Goal: Task Accomplishment & Management: Manage account settings

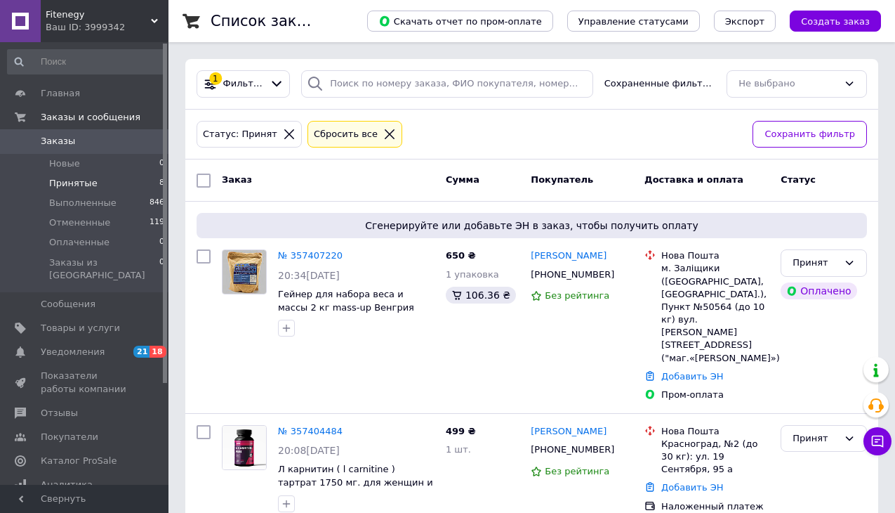
click at [343, 136] on div "Сбросить все" at bounding box center [346, 134] width 70 height 15
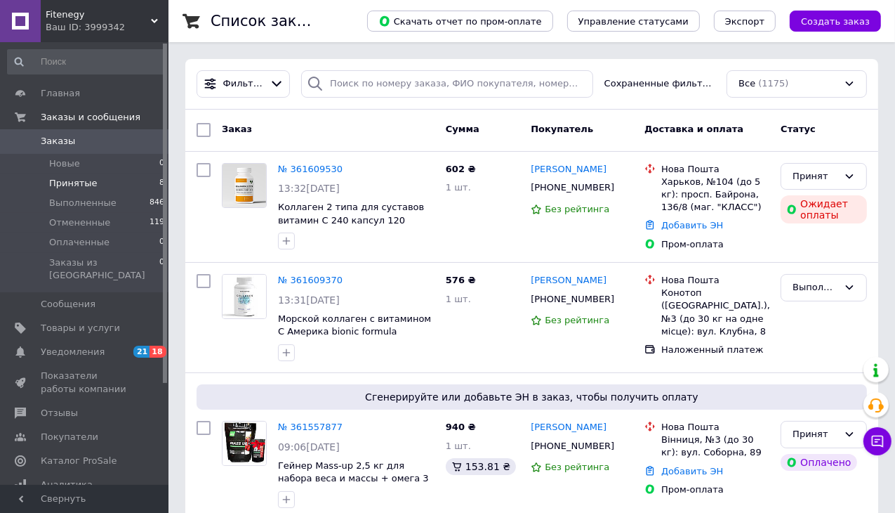
click at [105, 183] on li "Принятые 8" at bounding box center [86, 183] width 173 height 20
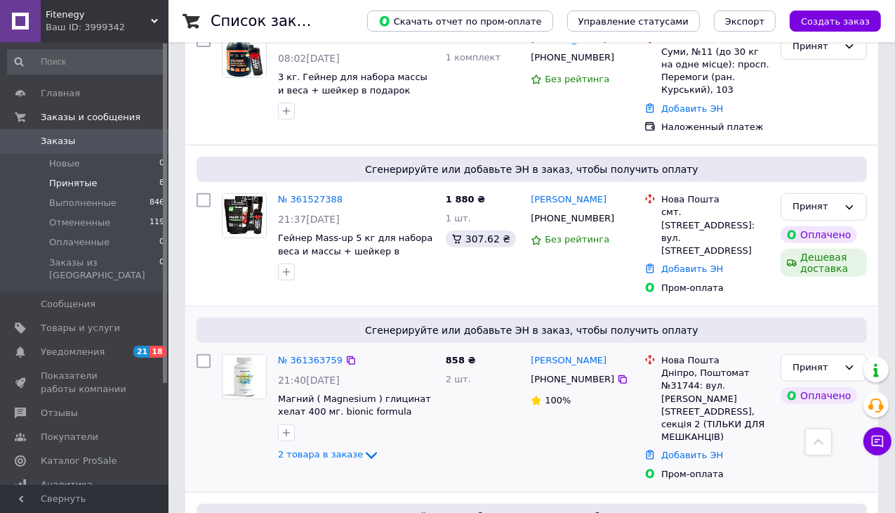
scroll to position [351, 0]
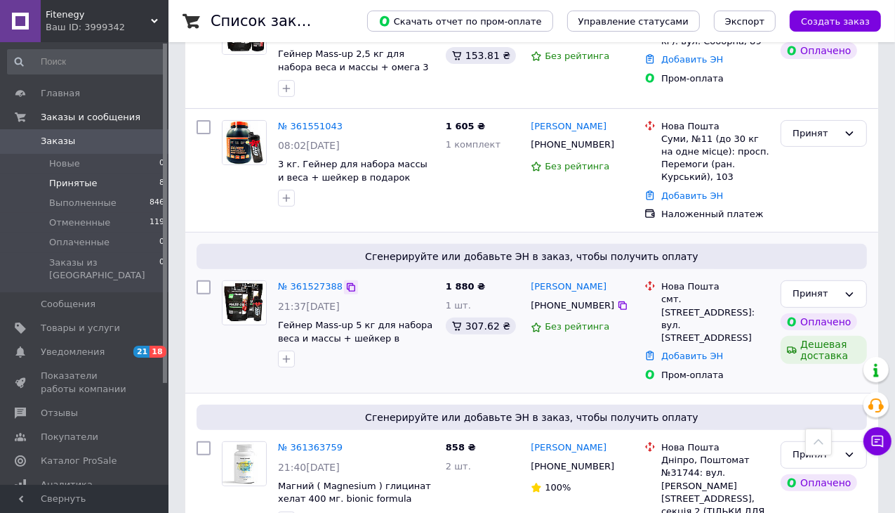
click at [347, 289] on icon at bounding box center [351, 287] width 8 height 8
click at [726, 245] on div "Сгенерируйте или добавьте ЭН в заказ, чтобы получить оплату" at bounding box center [532, 256] width 671 height 25
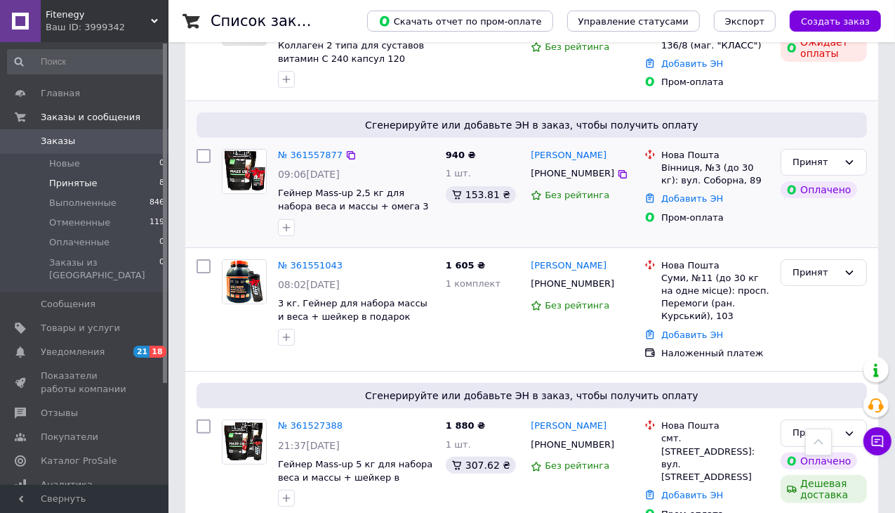
scroll to position [211, 0]
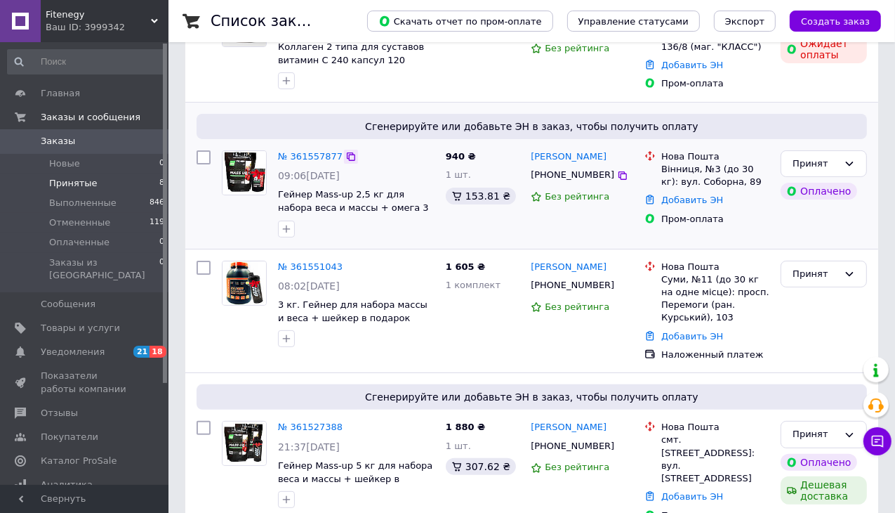
click at [346, 155] on icon at bounding box center [351, 156] width 11 height 11
click at [776, 223] on div "Принят Оплачено" at bounding box center [824, 194] width 98 height 98
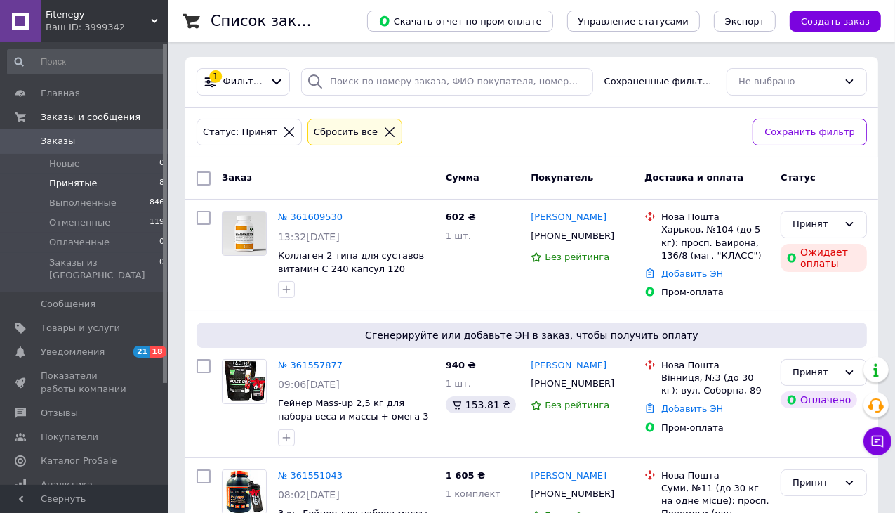
scroll to position [0, 0]
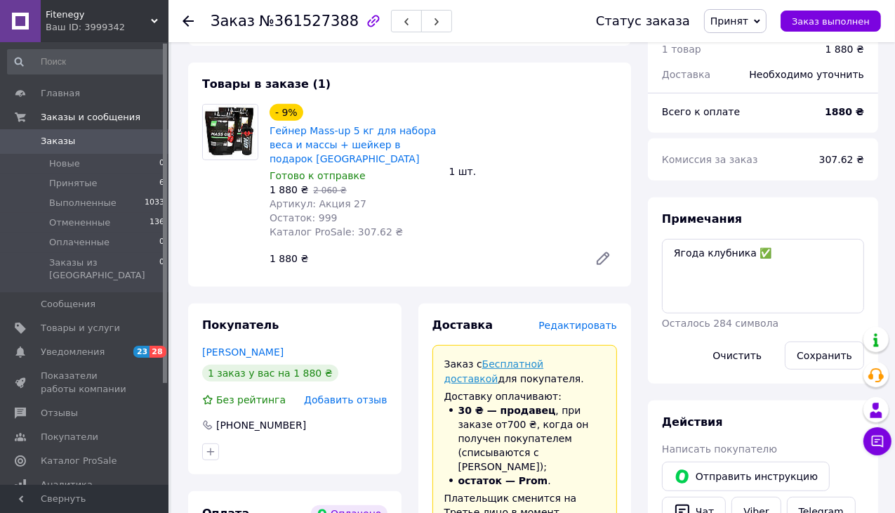
scroll to position [772, 0]
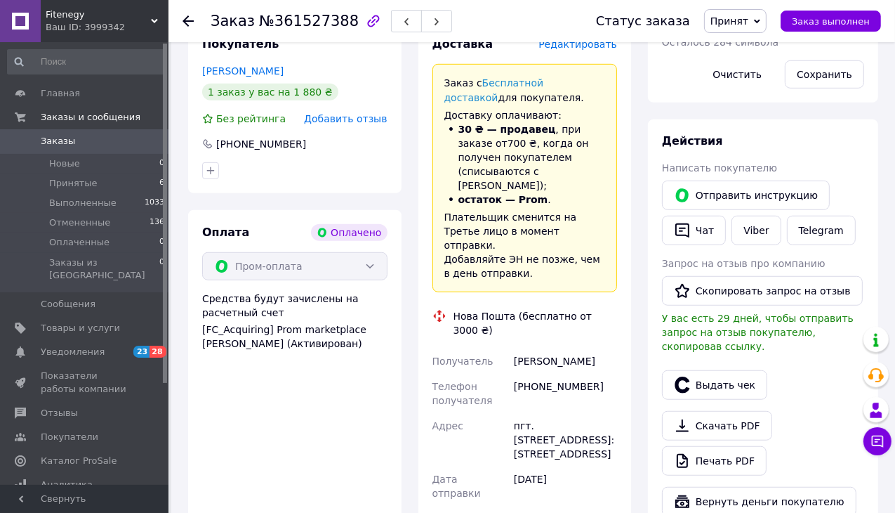
click at [548, 348] on div "[PERSON_NAME]" at bounding box center [565, 360] width 109 height 25
click at [548, 348] on div "Ремез Сергій" at bounding box center [565, 360] width 109 height 25
copy div "Ремез Сергій"
click at [833, 367] on div "Выдать чек" at bounding box center [763, 384] width 208 height 35
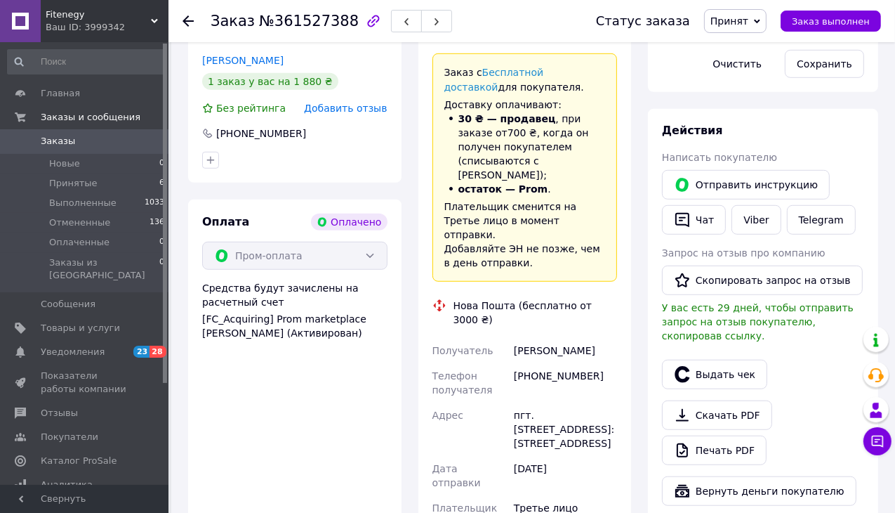
scroll to position [913, 0]
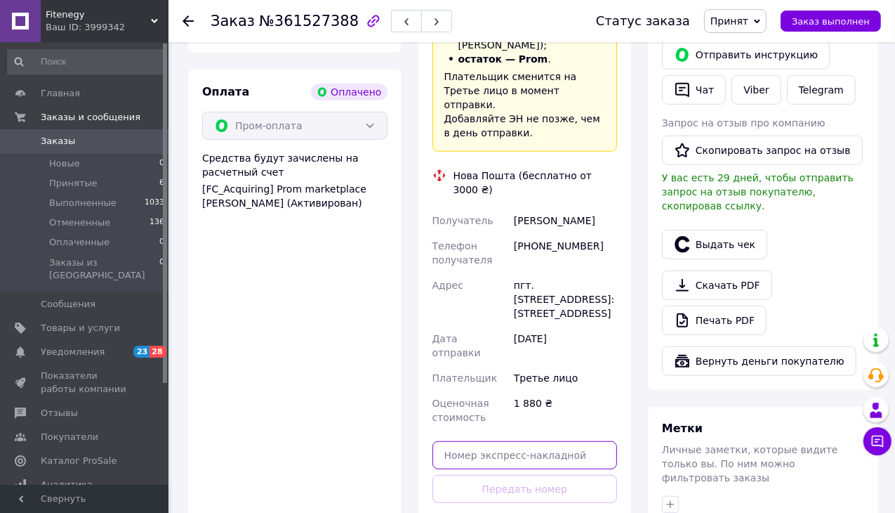
click at [537, 441] on input "text" at bounding box center [525, 455] width 185 height 28
paste input "20451246951812"
type input "20451246951812"
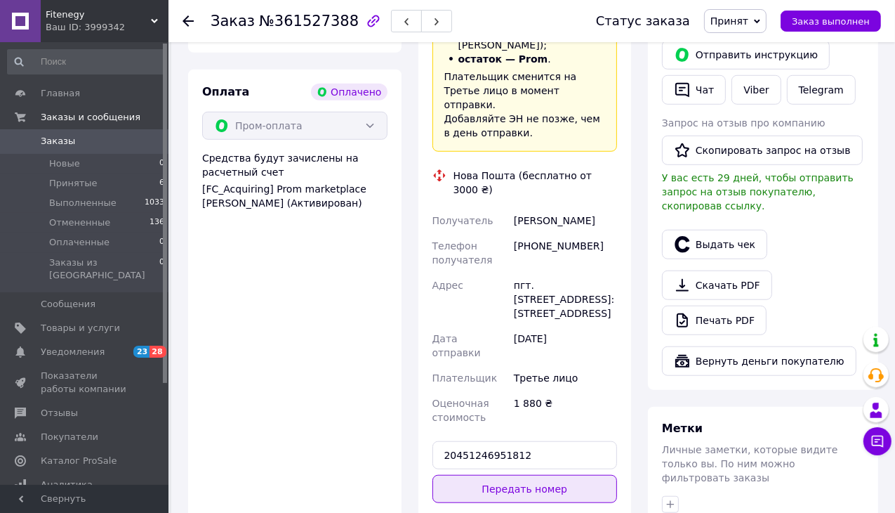
click at [517, 475] on button "Передать номер" at bounding box center [525, 489] width 185 height 28
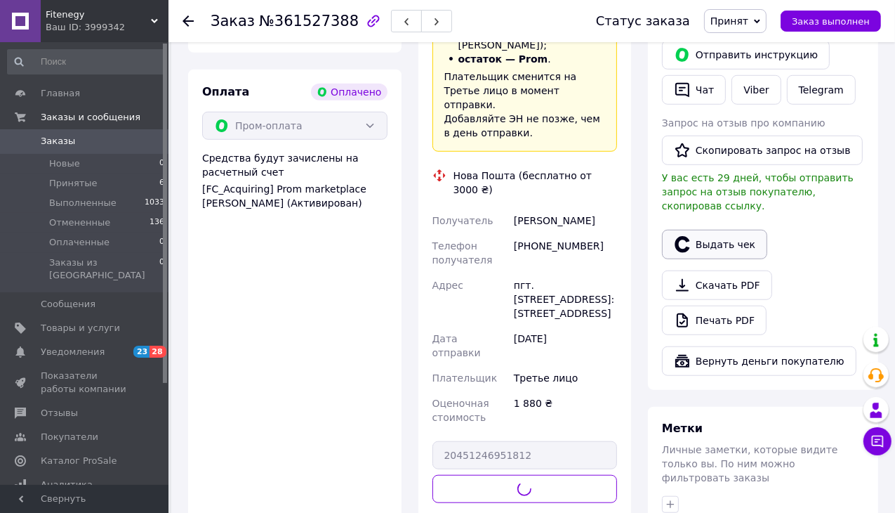
click at [704, 230] on button "Выдать чек" at bounding box center [714, 244] width 105 height 29
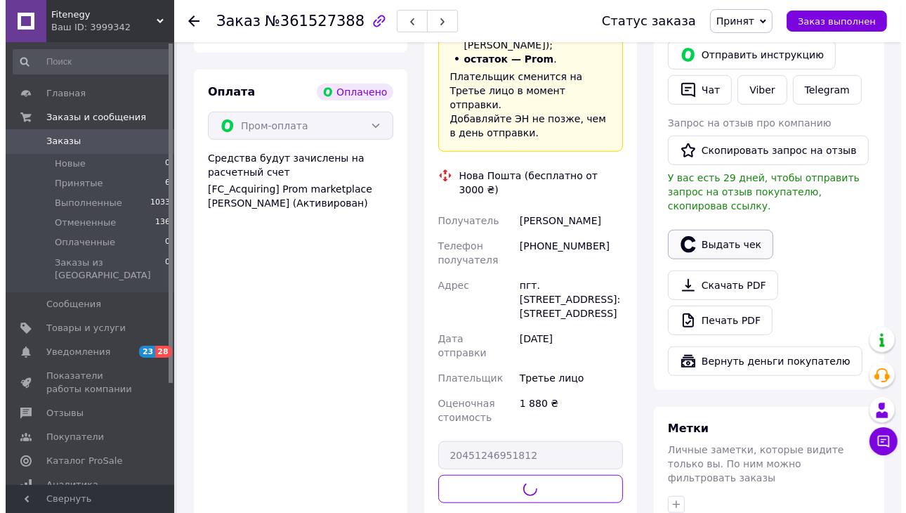
scroll to position [899, 0]
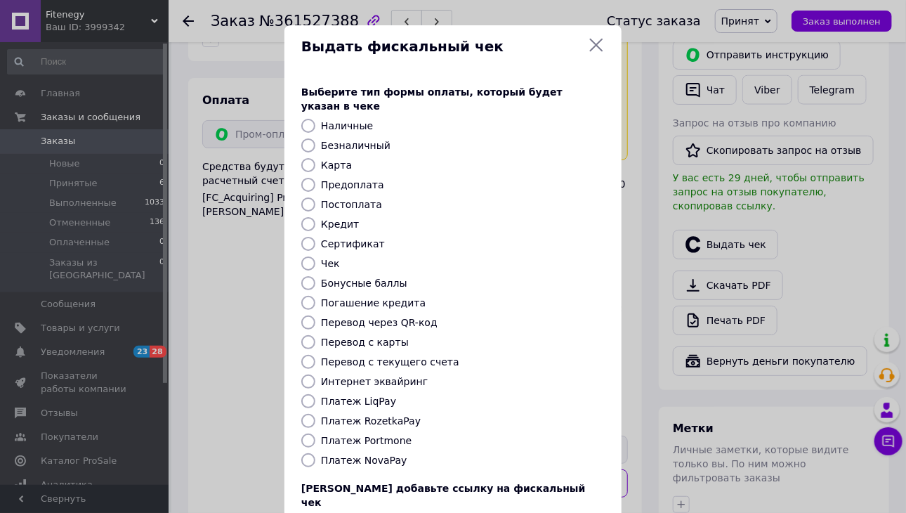
click at [298, 138] on div at bounding box center [308, 145] width 20 height 14
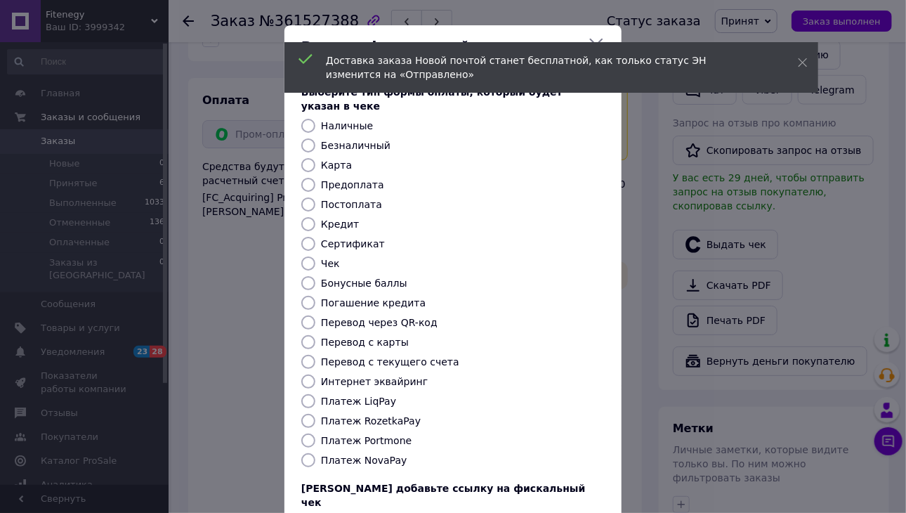
click at [305, 138] on input "Безналичный" at bounding box center [308, 145] width 14 height 14
radio input "true"
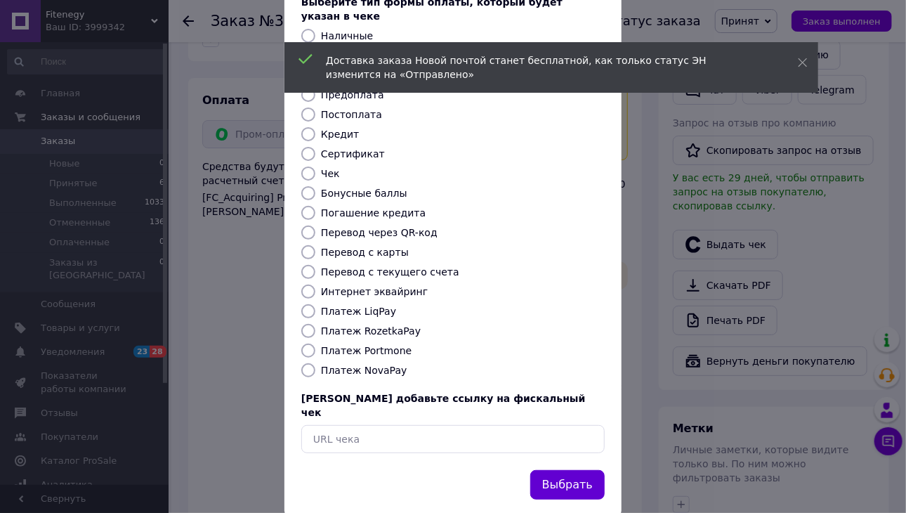
click at [580, 470] on button "Выбрать" at bounding box center [567, 485] width 74 height 30
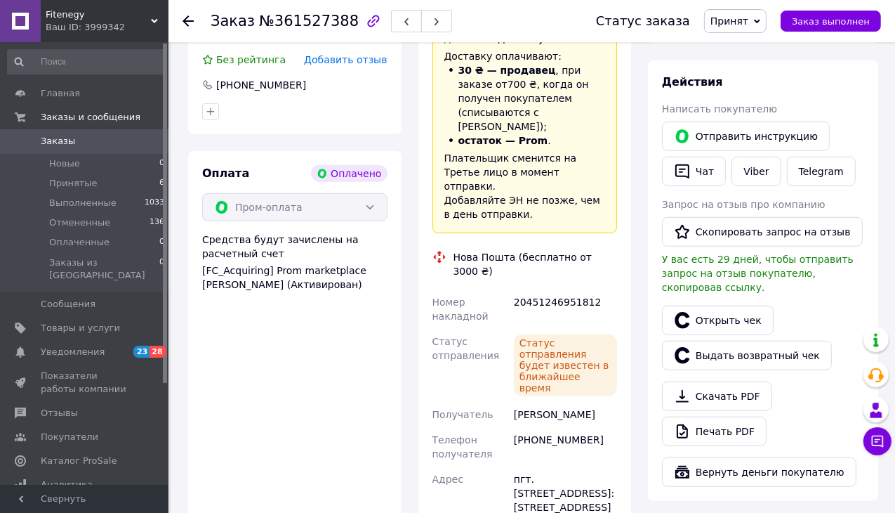
scroll to position [772, 0]
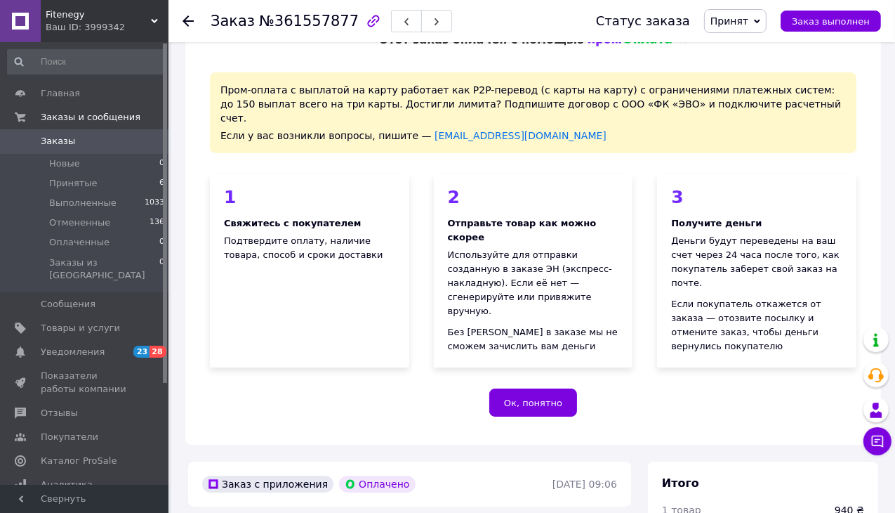
scroll to position [492, 0]
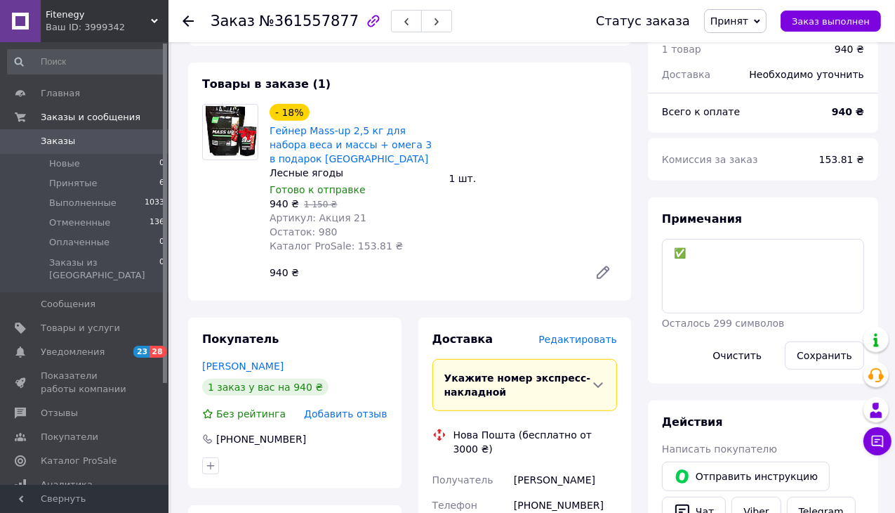
click at [574, 467] on div "[PERSON_NAME]" at bounding box center [565, 479] width 109 height 25
copy div "[PERSON_NAME]"
click at [760, 197] on div "Примечания ✅ Осталось 299 символов Очистить Сохранить" at bounding box center [763, 290] width 230 height 186
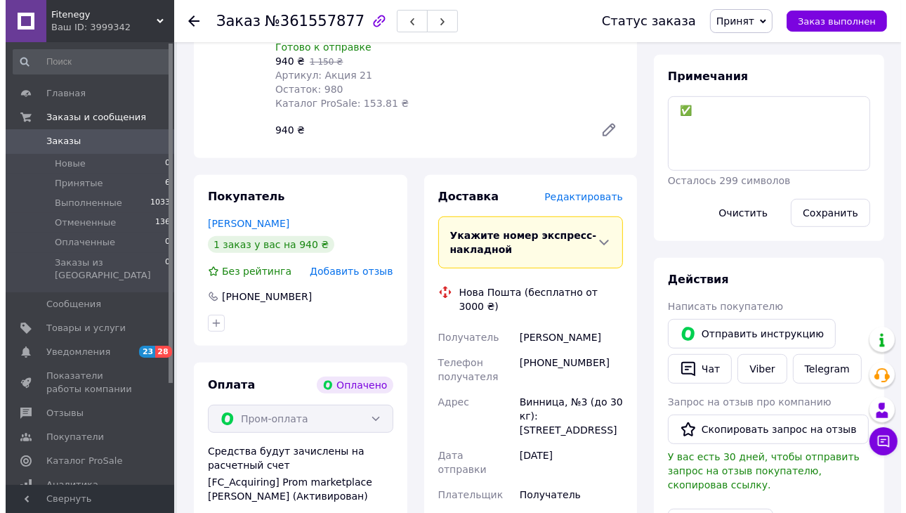
scroll to position [702, 0]
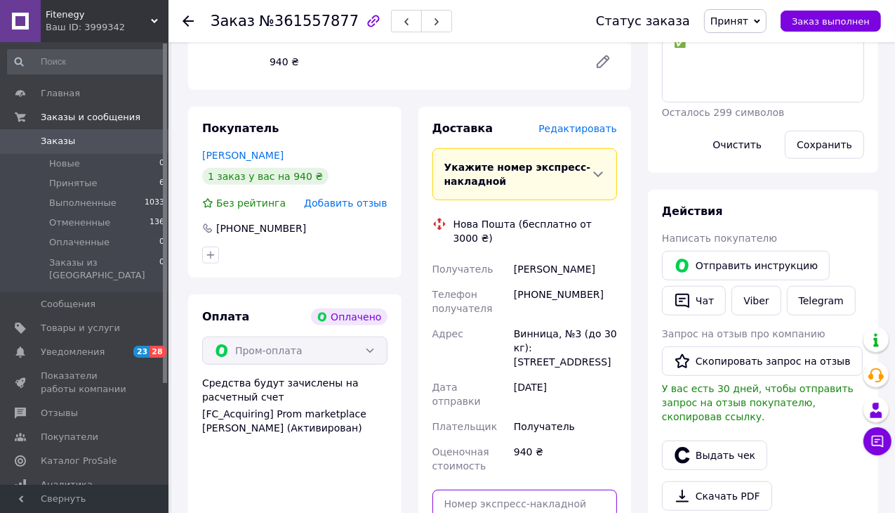
click at [518, 489] on input "text" at bounding box center [525, 503] width 185 height 28
paste input "20451246953408"
type input "20451246953408"
click at [706, 440] on button "Выдать чек" at bounding box center [714, 454] width 105 height 29
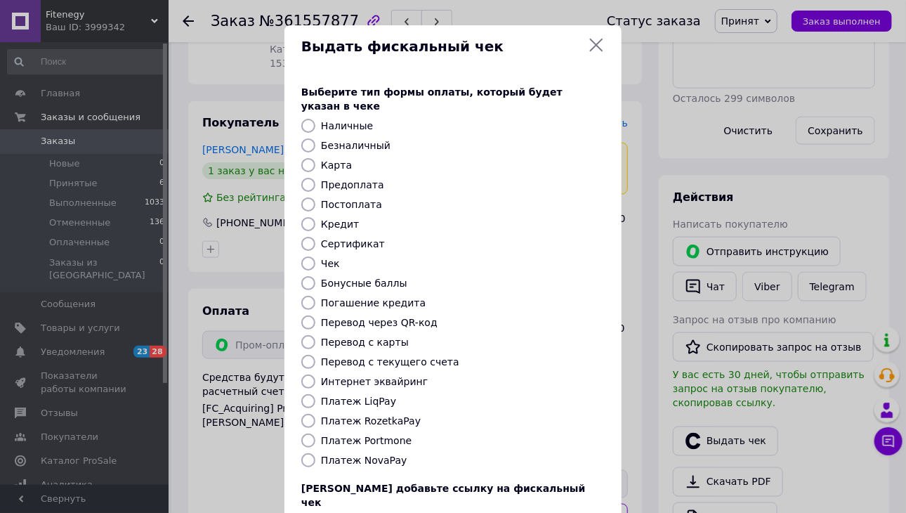
click at [308, 138] on input "Безналичный" at bounding box center [308, 145] width 14 height 14
radio input "true"
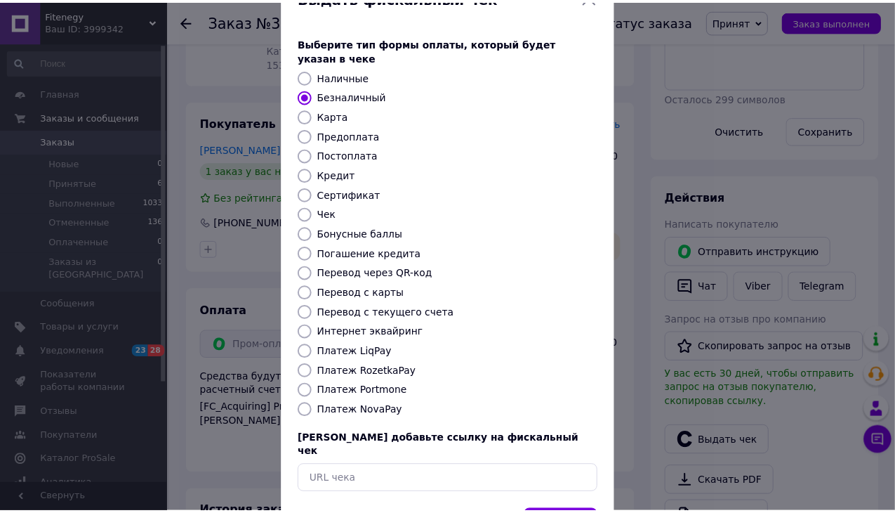
scroll to position [90, 0]
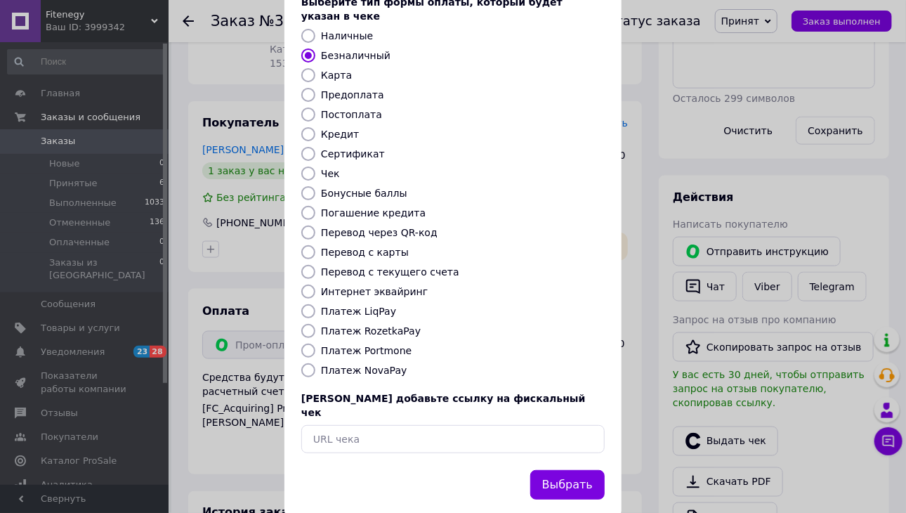
click at [572, 470] on button "Выбрать" at bounding box center [567, 485] width 74 height 30
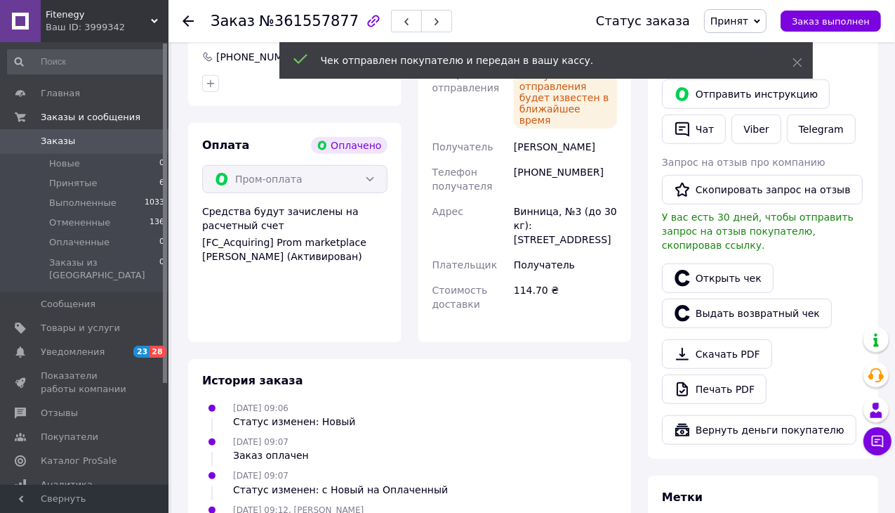
scroll to position [902, 0]
